Goal: Information Seeking & Learning: Learn about a topic

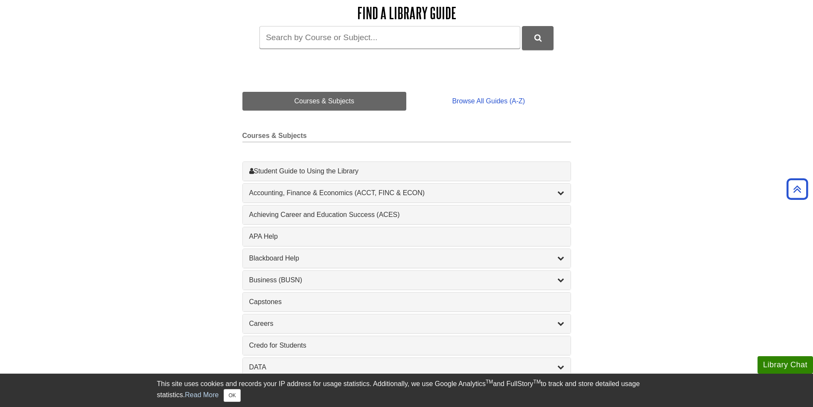
scroll to position [85, 0]
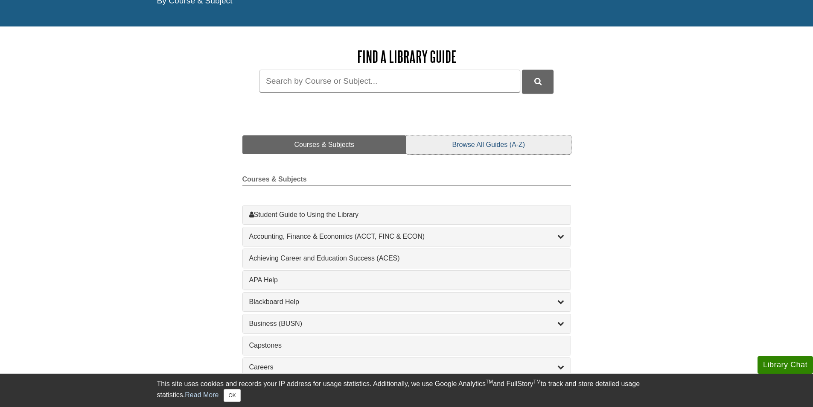
click at [493, 144] on link "Browse All Guides (A-Z)" at bounding box center [488, 144] width 164 height 19
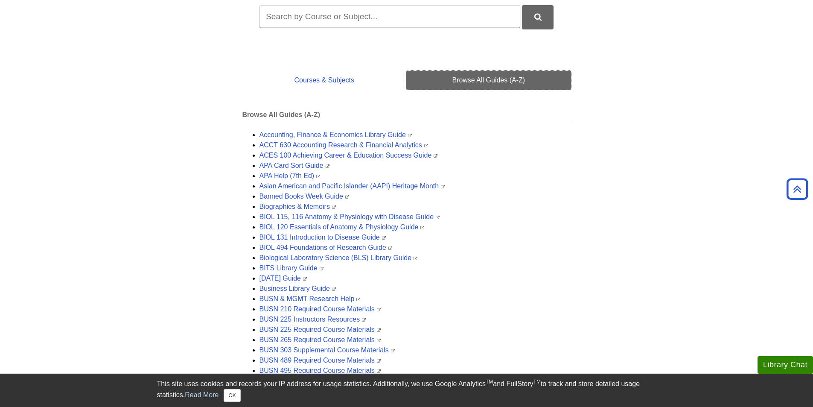
scroll to position [0, 0]
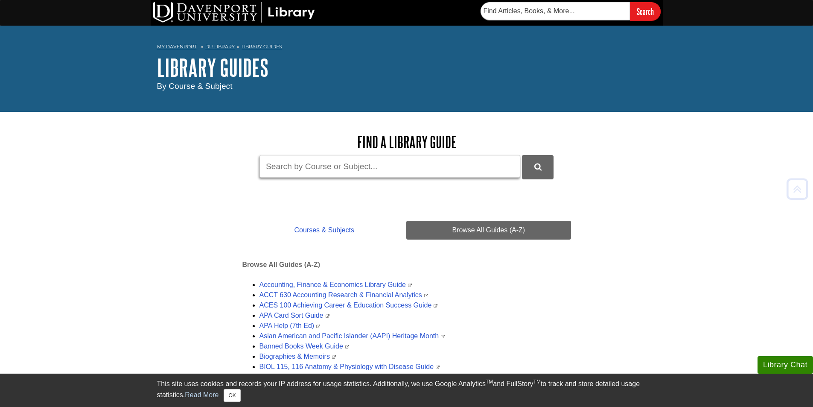
click at [316, 167] on input "Guide Search Terms" at bounding box center [390, 166] width 261 height 23
type input "speech"
click at [522, 155] on button "DU Library Guides Search" at bounding box center [538, 166] width 32 height 23
click at [225, 47] on link "DU Library" at bounding box center [219, 47] width 29 height 6
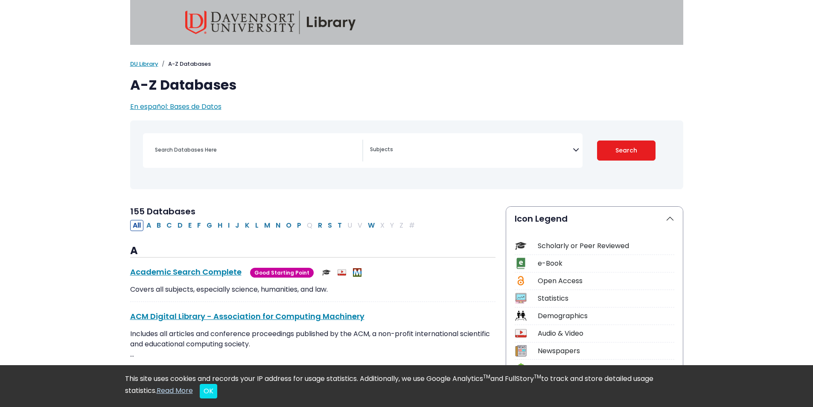
click at [437, 151] on textarea "Search" at bounding box center [471, 150] width 203 height 7
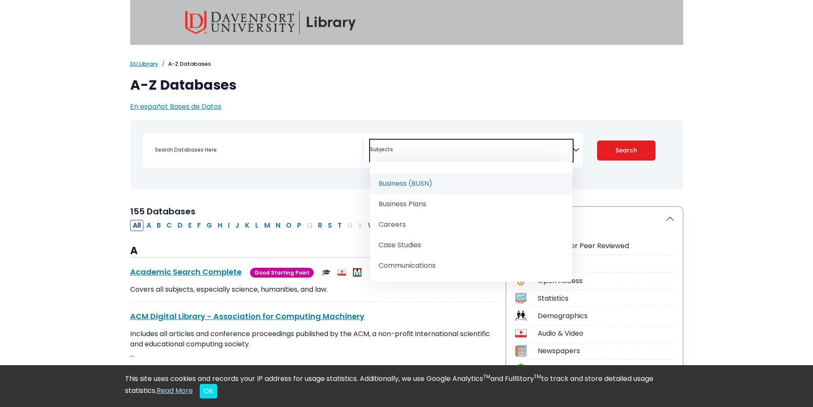
scroll to position [171, 0]
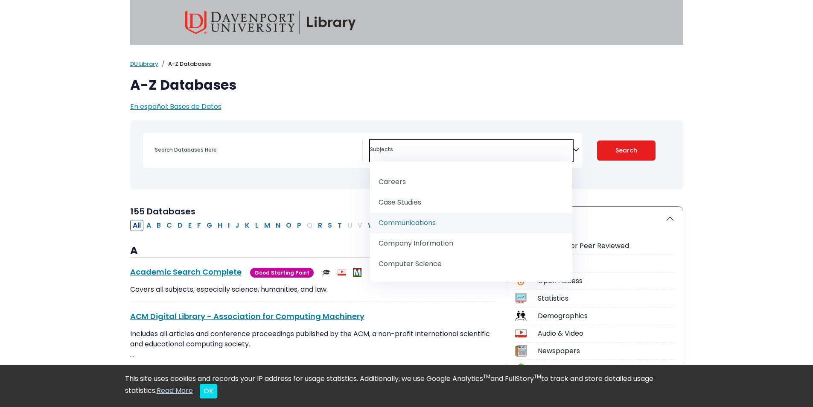
select select "219045"
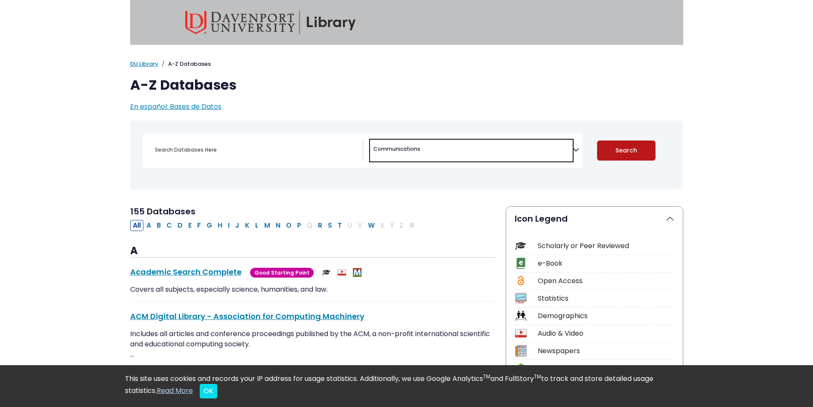
click at [629, 149] on button "Search" at bounding box center [626, 150] width 58 height 20
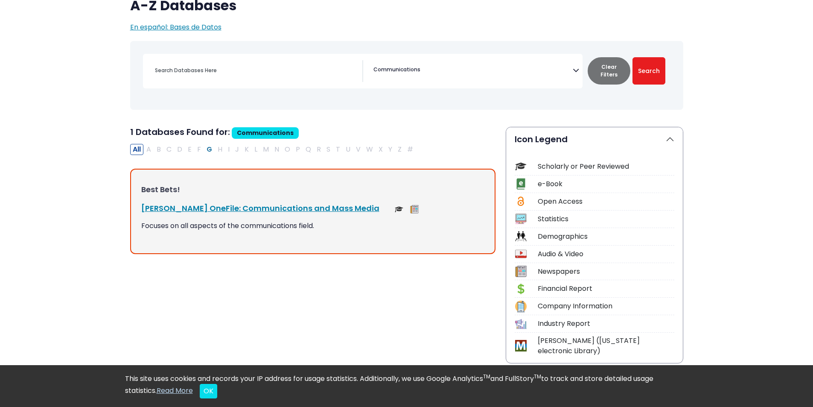
scroll to position [85, 0]
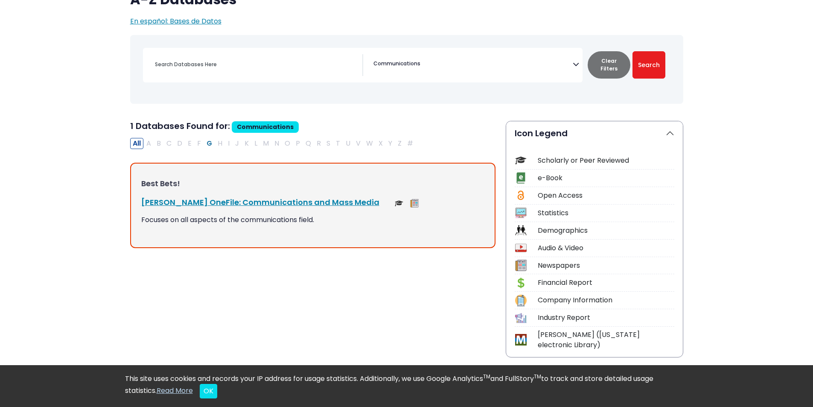
click at [229, 217] on p "Focuses on all aspects of the communications field." at bounding box center [312, 220] width 343 height 10
